Goal: Information Seeking & Learning: Learn about a topic

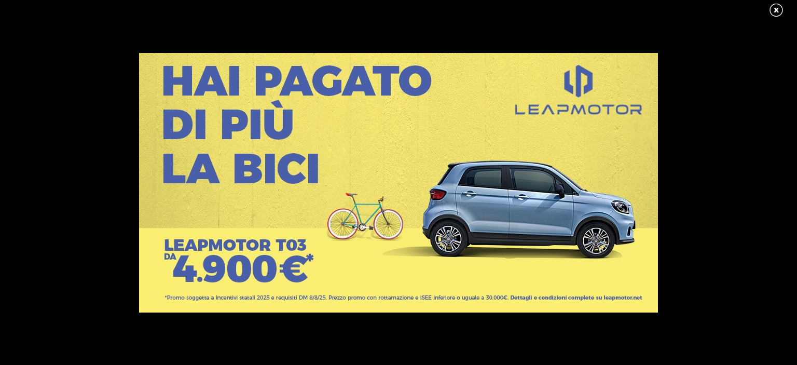
click at [774, 9] on link at bounding box center [781, 11] width 26 height 16
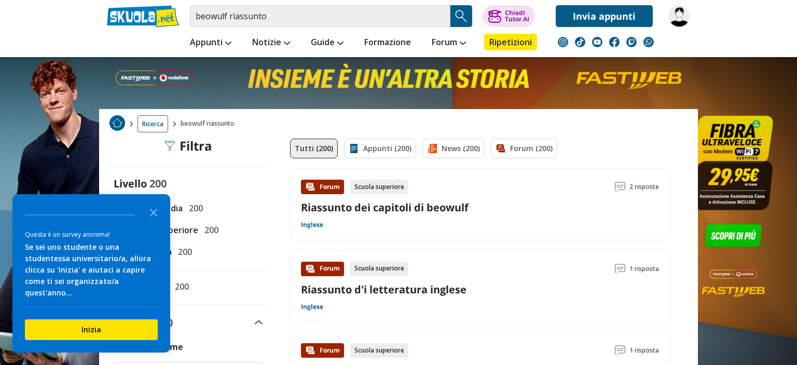
click at [382, 207] on link "Riassunto dei capitoli di beowulf" at bounding box center [385, 207] width 168 height 14
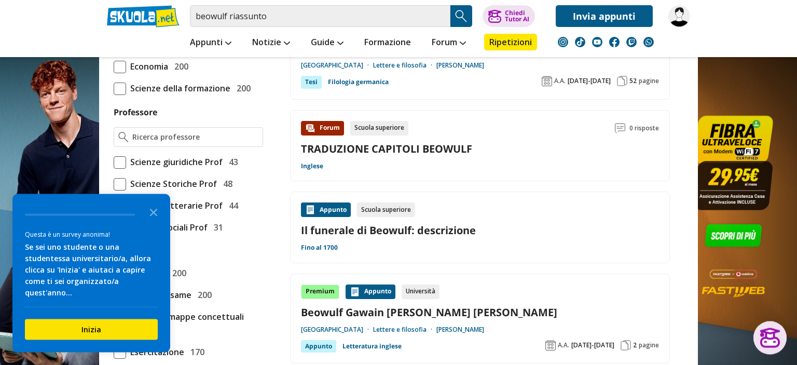
scroll to position [657, 0]
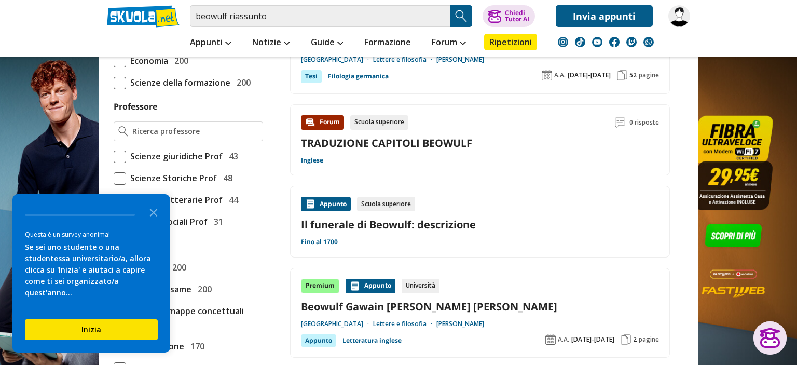
click at [345, 140] on link "TRADUZIONE CAPITOLI BEOWULF" at bounding box center [386, 143] width 171 height 14
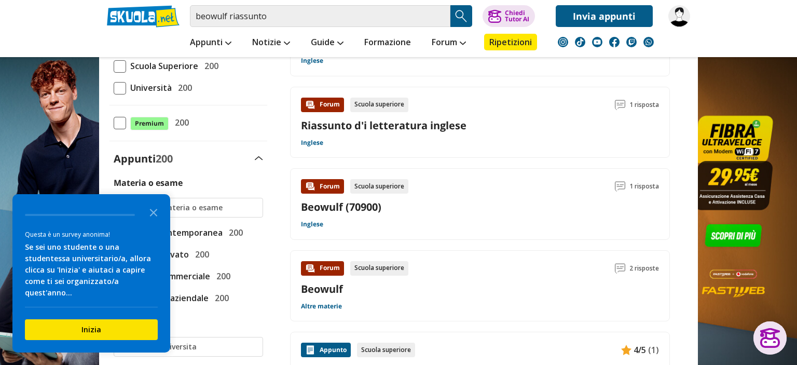
scroll to position [0, 0]
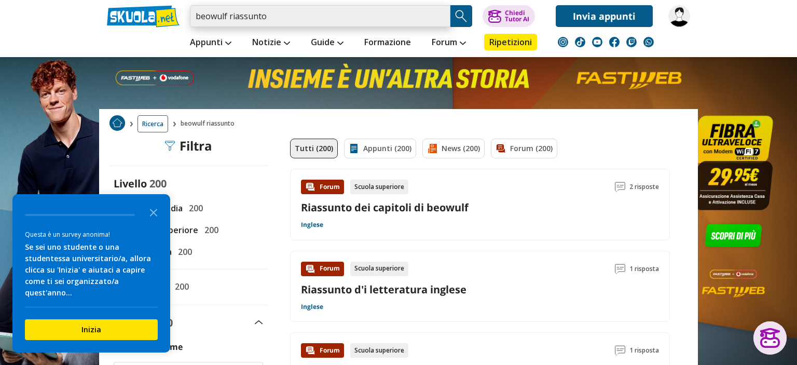
drag, startPoint x: 271, startPoint y: 13, endPoint x: 167, endPoint y: 13, distance: 104.2
click at [190, 13] on input "beowulf riassunto" at bounding box center [320, 16] width 260 height 22
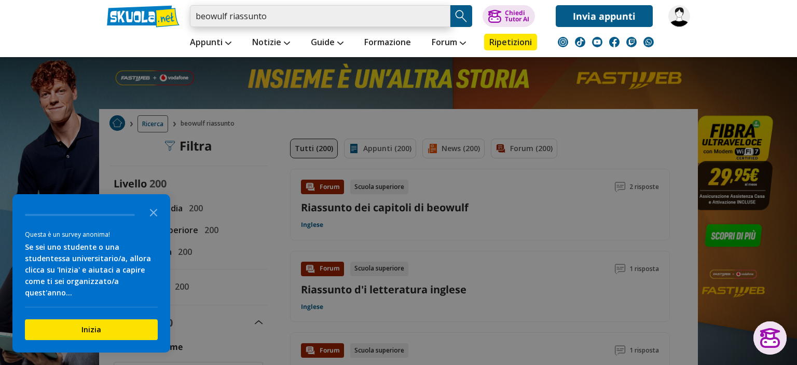
paste input "Beowulf - Traduzione integrale"
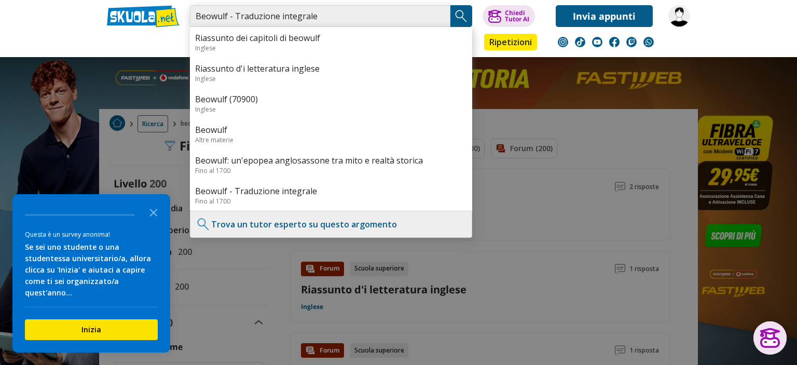
type input "Beowulf - Traduzione integrale"
click at [468, 13] on img "Search Button" at bounding box center [461, 16] width 16 height 16
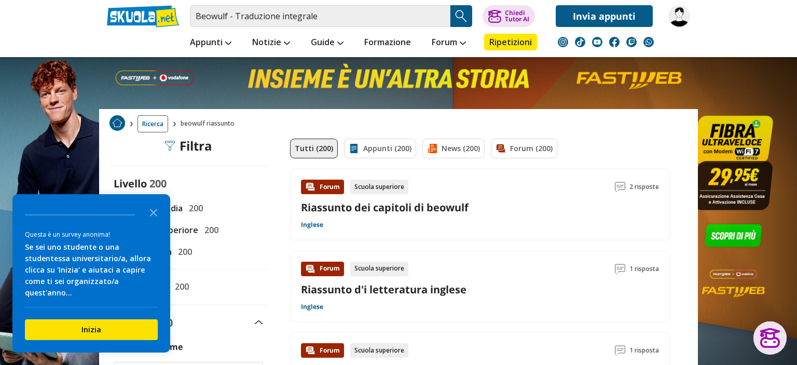
click at [460, 14] on img "Search Button" at bounding box center [461, 16] width 16 height 16
click at [152, 222] on icon "Close the survey" at bounding box center [153, 211] width 21 height 21
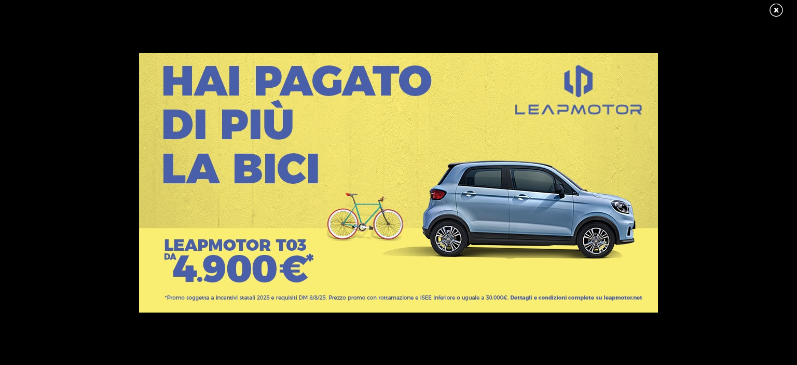
click at [777, 7] on link at bounding box center [781, 11] width 26 height 16
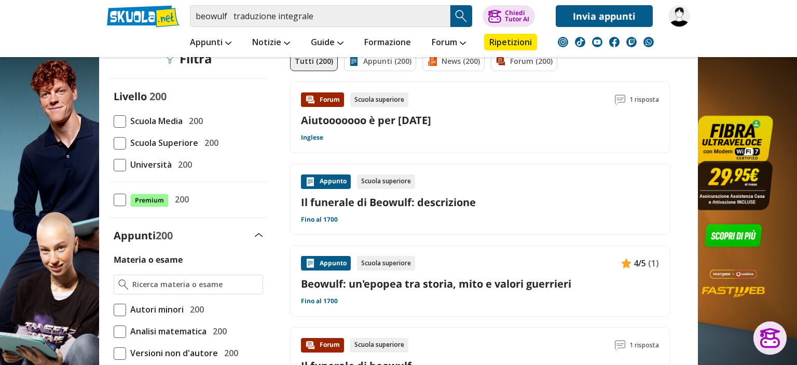
scroll to position [54, 0]
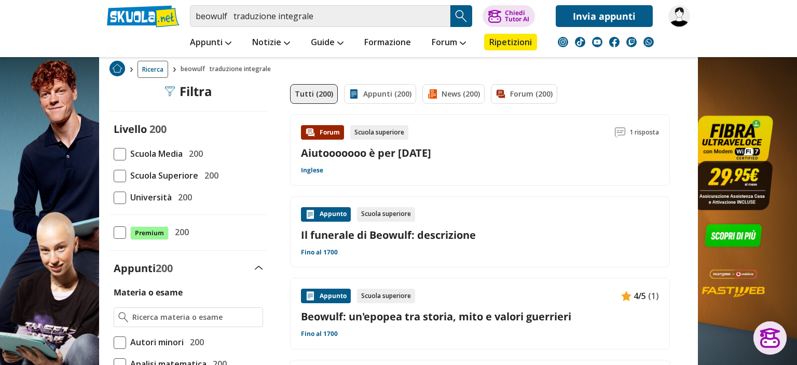
click at [124, 150] on span at bounding box center [120, 154] width 12 height 12
click at [114, 154] on input "Scuola Media 200" at bounding box center [114, 154] width 0 height 0
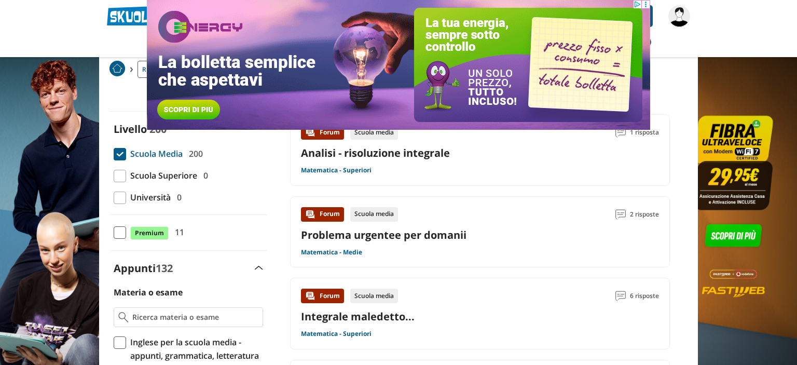
click at [392, 149] on link "Analisi - risoluzione integrale" at bounding box center [375, 153] width 149 height 14
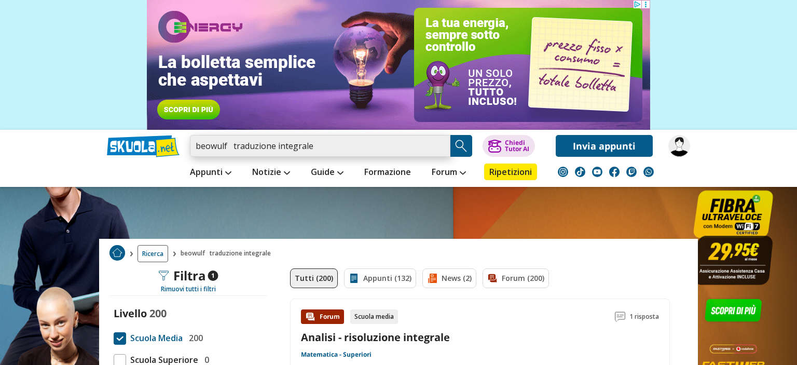
drag, startPoint x: 321, startPoint y: 147, endPoint x: 277, endPoint y: 147, distance: 43.6
click at [277, 147] on input "beowulf traduzione integrale" at bounding box center [320, 146] width 260 height 22
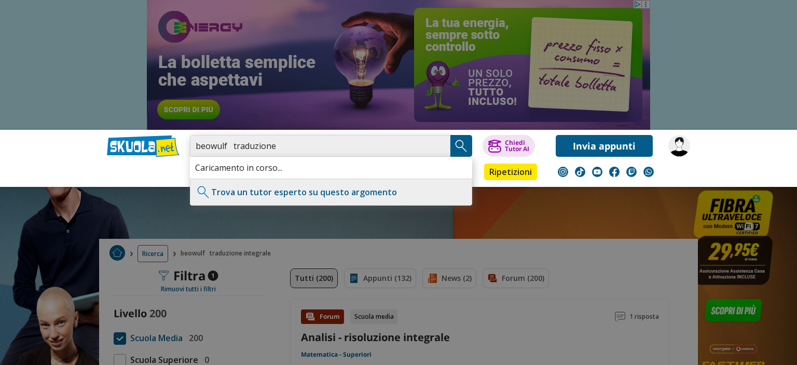
type input "beowulf traduzione"
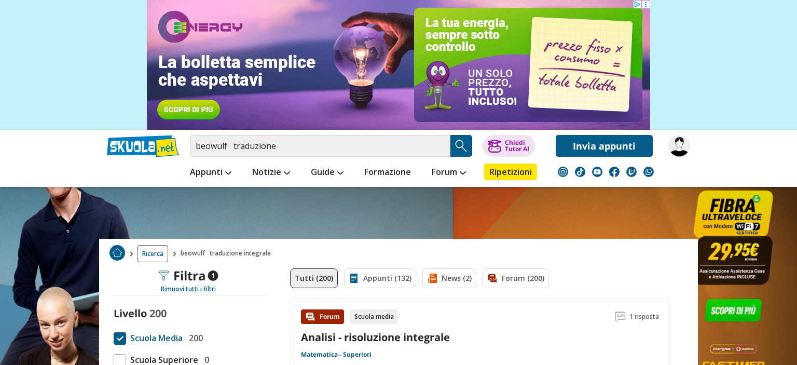
click at [455, 144] on img "Search Button" at bounding box center [461, 146] width 16 height 16
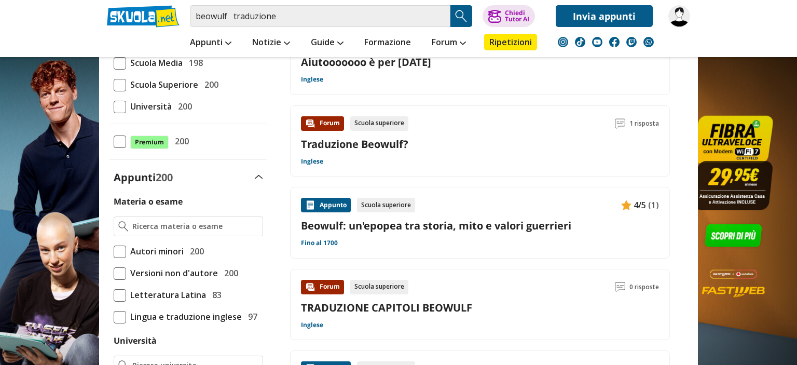
scroll to position [164, 0]
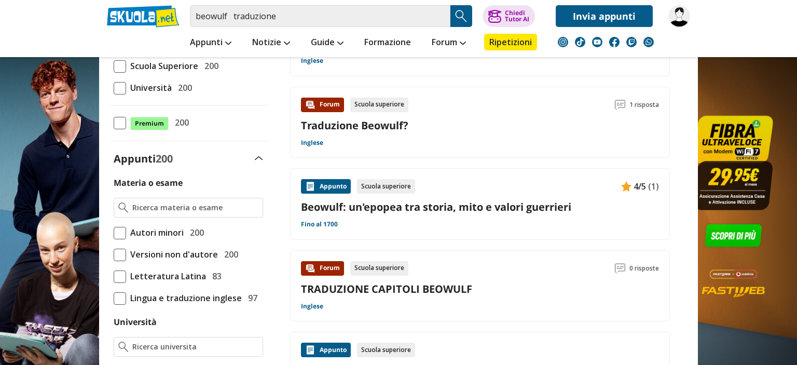
click at [540, 209] on link "Beowulf: un'epopea tra storia, mito e valori guerrieri" at bounding box center [480, 207] width 358 height 14
